Goal: Find specific page/section: Find specific page/section

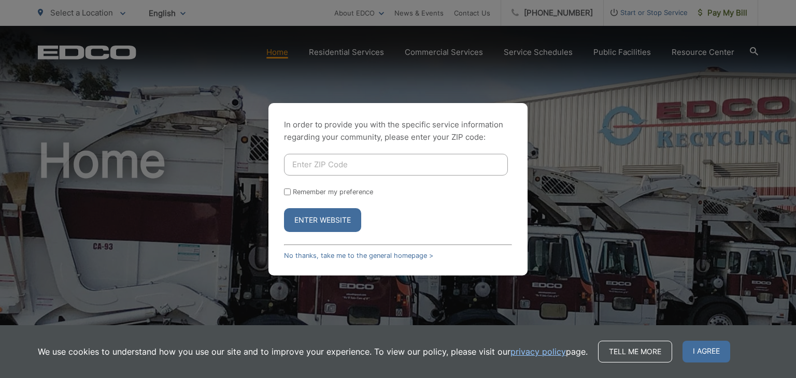
click at [349, 164] on input "Enter ZIP Code" at bounding box center [396, 165] width 224 height 22
type input "92084"
click at [284, 208] on button "Enter Website" at bounding box center [322, 220] width 77 height 24
click at [313, 218] on button "Enter Website" at bounding box center [322, 220] width 77 height 24
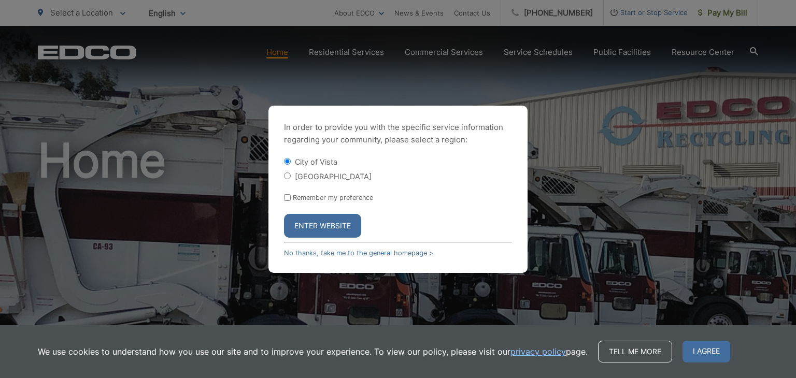
click at [314, 231] on button "Enter Website" at bounding box center [322, 226] width 77 height 24
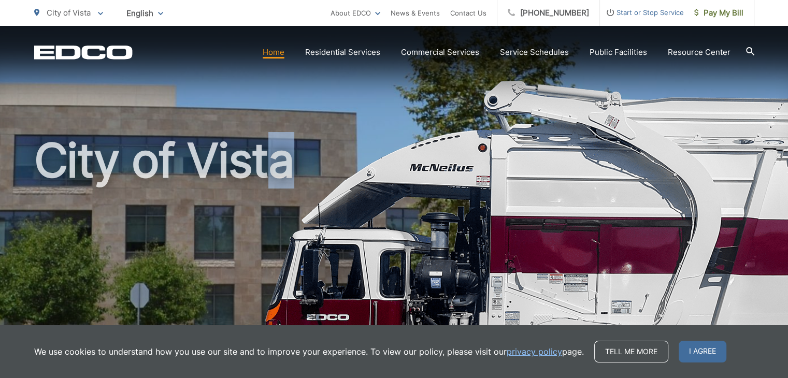
drag, startPoint x: 0, startPoint y: 0, endPoint x: 282, endPoint y: 145, distance: 316.7
click at [282, 145] on h1 "City of Vista" at bounding box center [394, 299] width 720 height 328
